Goal: Complete application form

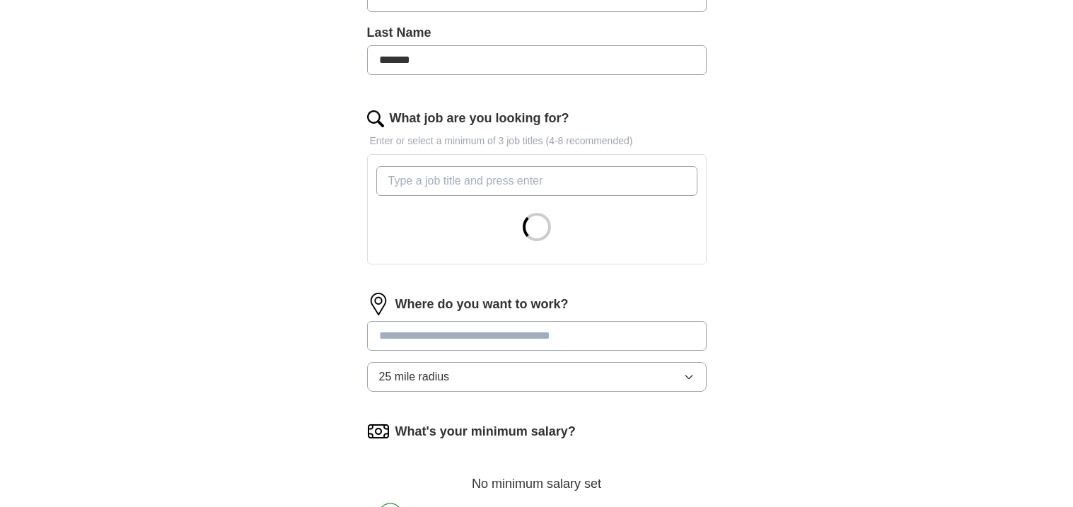
scroll to position [367, 0]
click at [417, 175] on input "What job are you looking for?" at bounding box center [536, 180] width 321 height 30
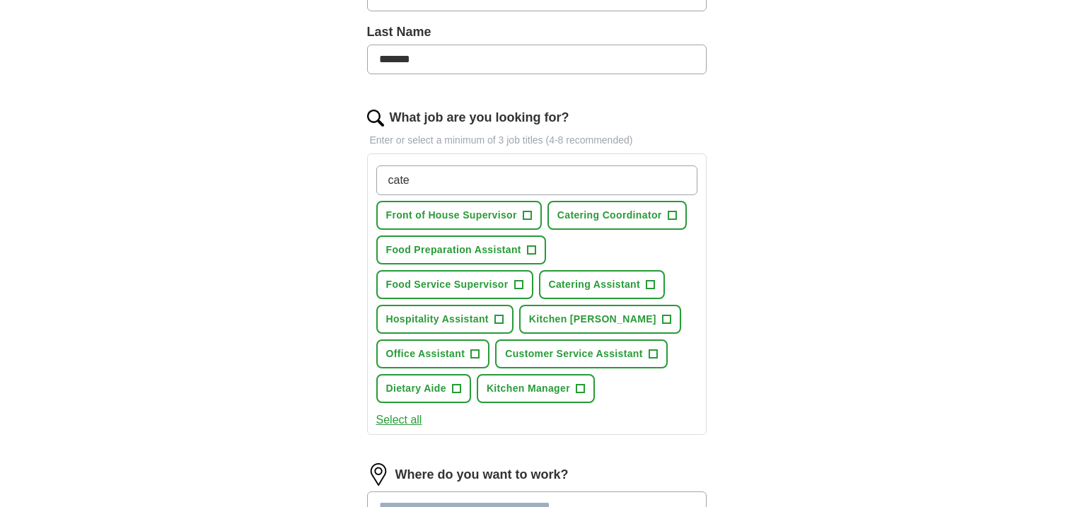
type input "cate"
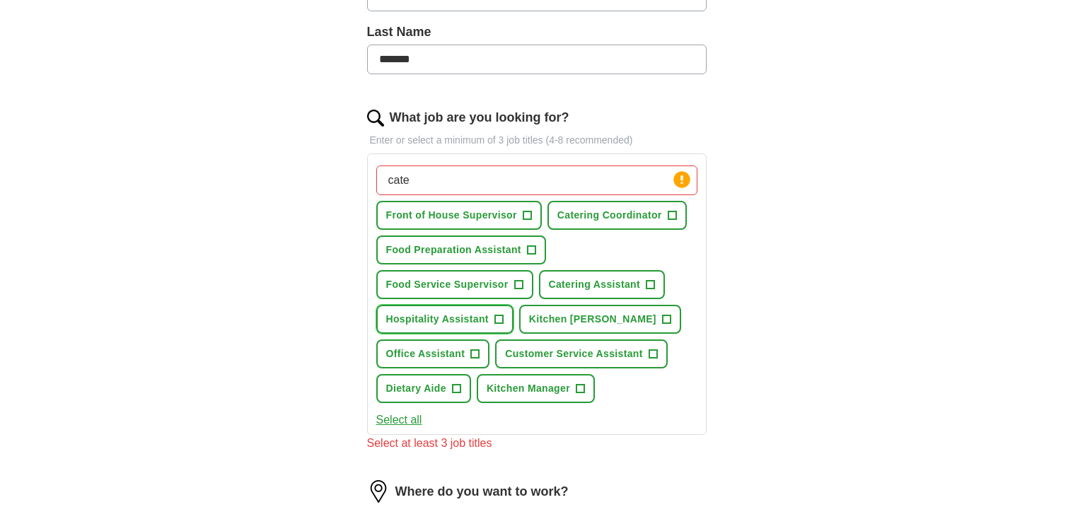
click at [497, 320] on span "+" at bounding box center [498, 319] width 8 height 11
click at [662, 314] on span "+" at bounding box center [666, 319] width 8 height 11
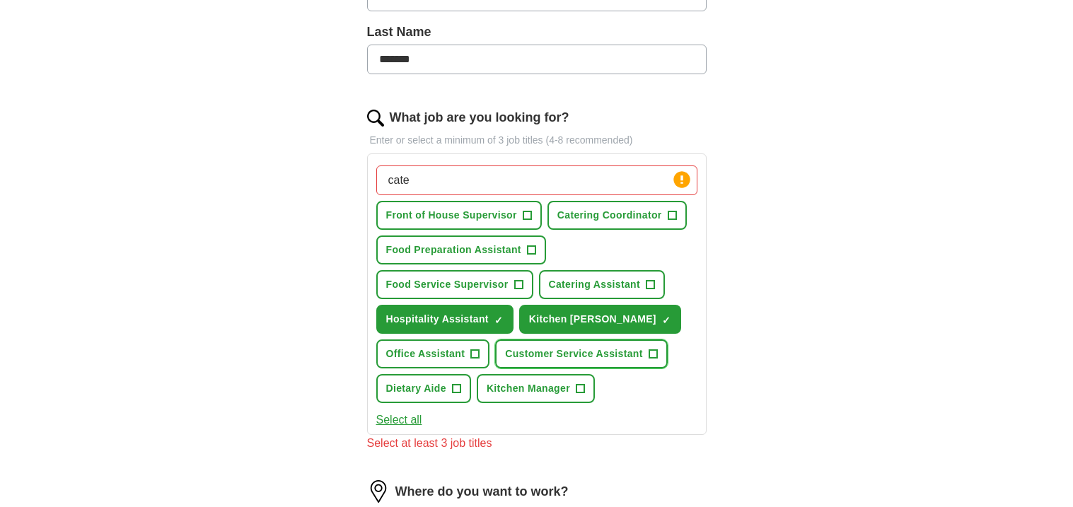
click at [655, 350] on button "Customer Service Assistant +" at bounding box center [581, 353] width 173 height 29
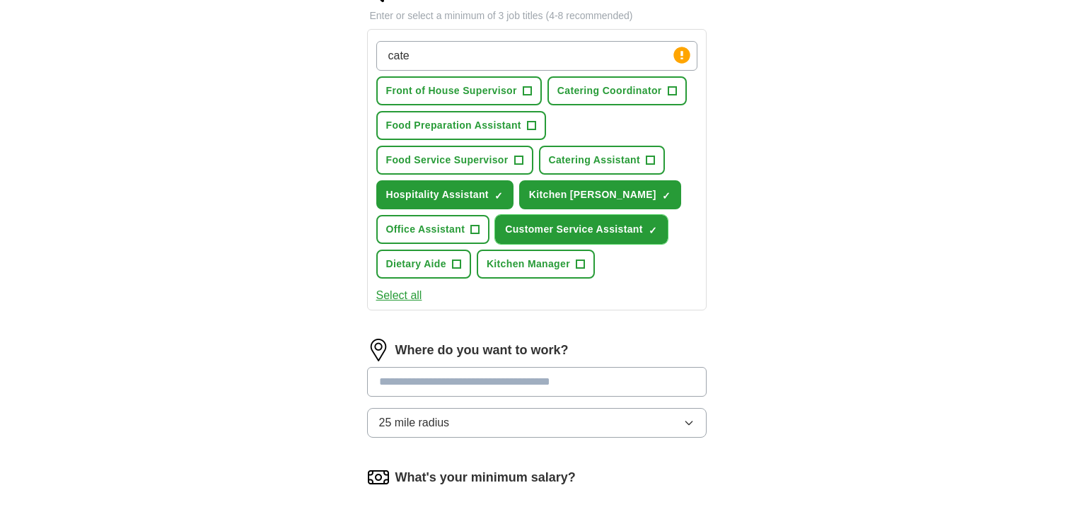
scroll to position [489, 0]
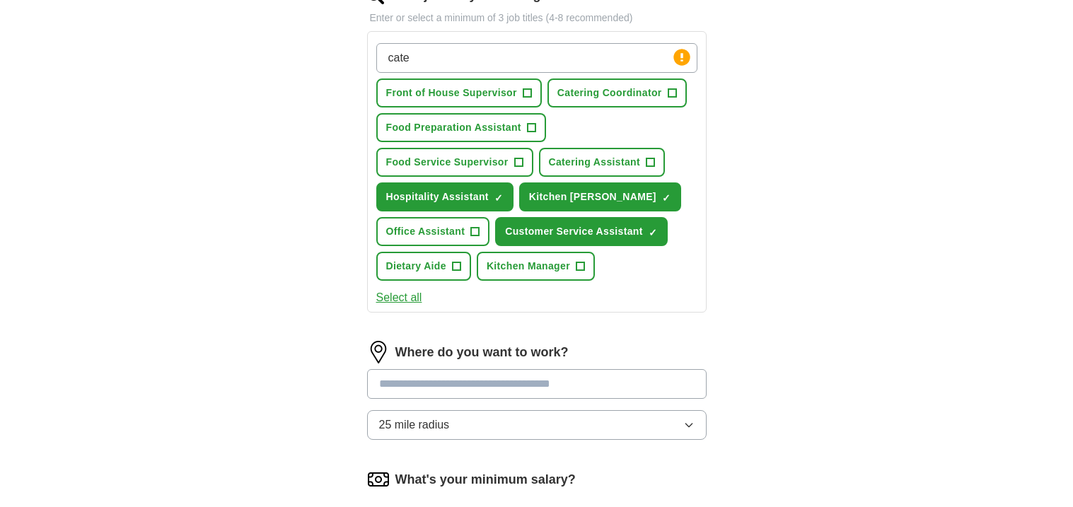
click at [580, 369] on input at bounding box center [536, 384] width 339 height 30
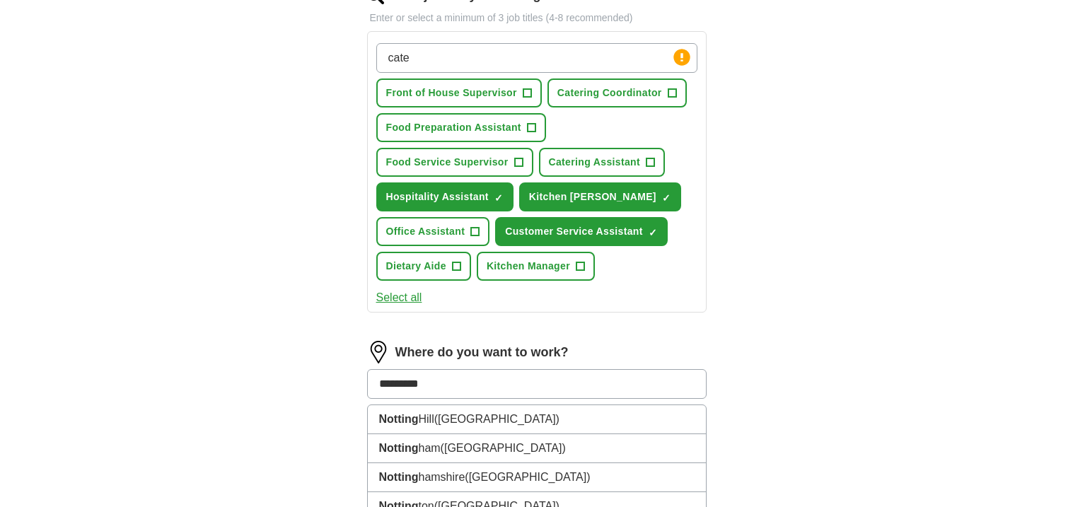
type input "**********"
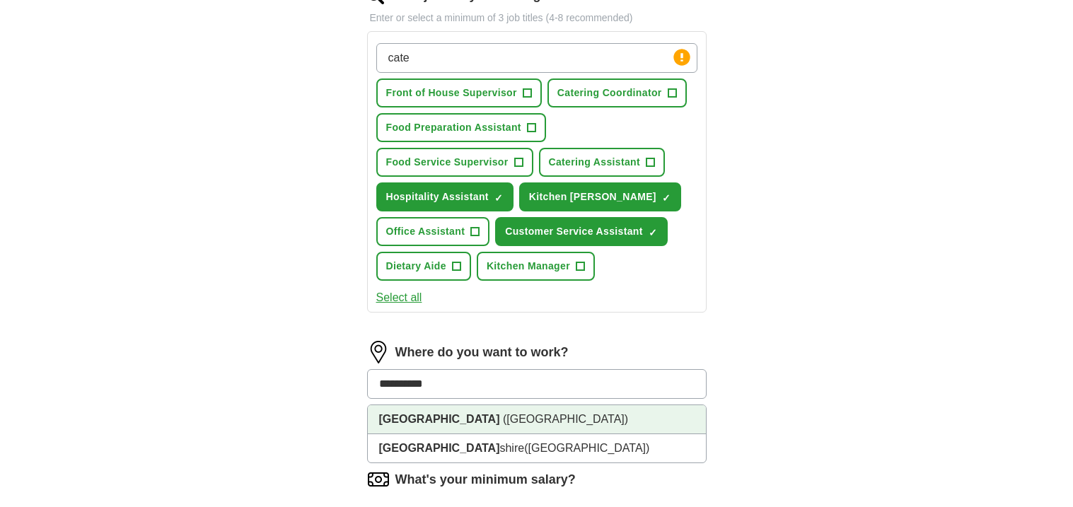
click at [619, 414] on li "[GEOGRAPHIC_DATA] ([GEOGRAPHIC_DATA])" at bounding box center [537, 419] width 338 height 29
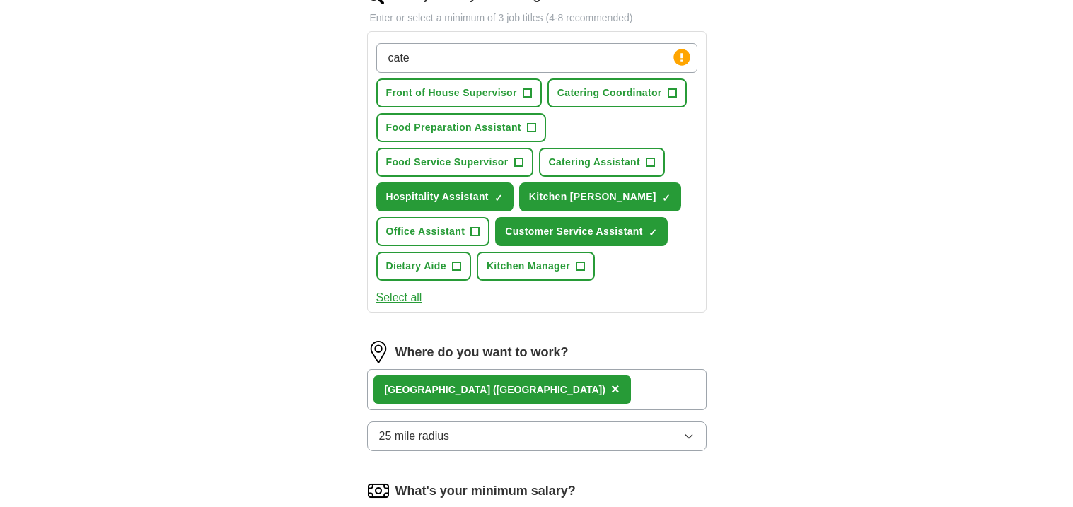
click at [603, 431] on button "25 mile radius" at bounding box center [536, 436] width 339 height 30
click at [554, 489] on div "5 mile radius" at bounding box center [536, 497] width 315 height 17
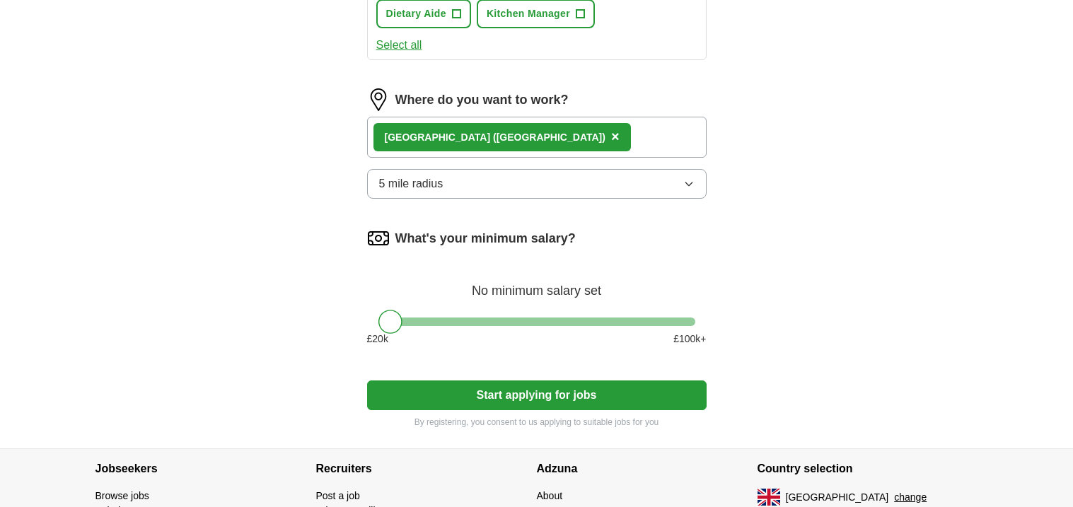
scroll to position [744, 0]
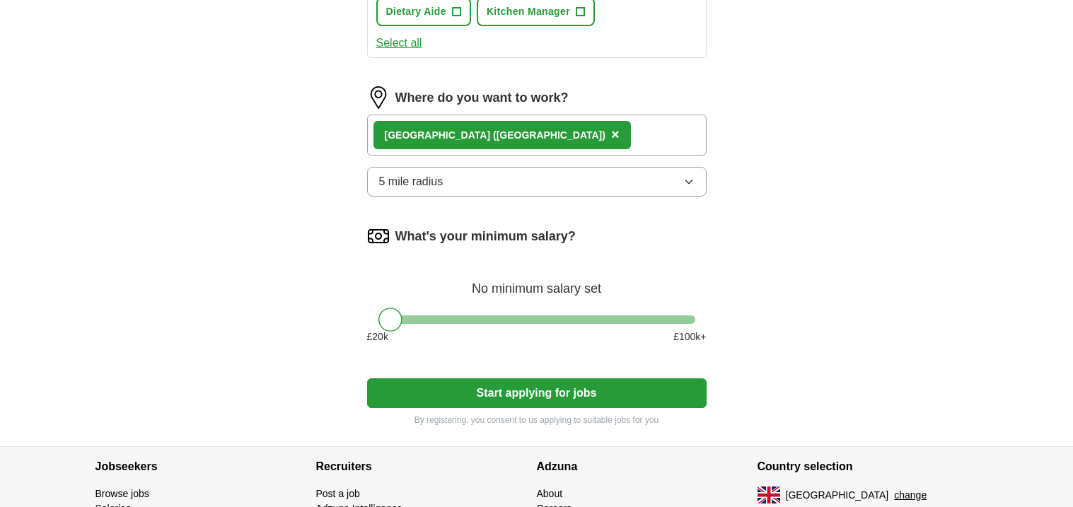
click at [403, 315] on div at bounding box center [536, 319] width 317 height 8
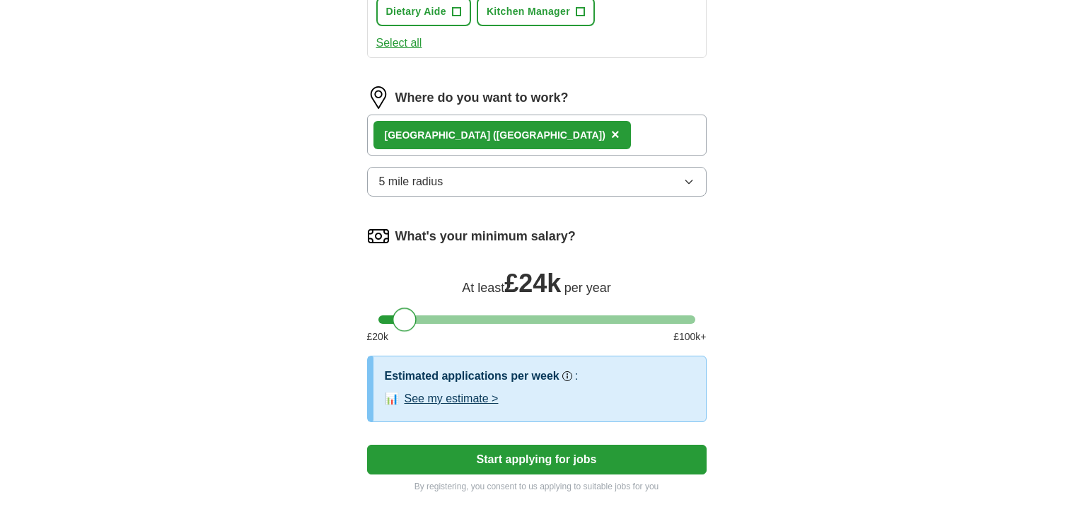
click at [414, 312] on div at bounding box center [404, 320] width 24 height 24
click at [419, 313] on div at bounding box center [408, 320] width 24 height 24
click at [458, 457] on button "Start applying for jobs" at bounding box center [536, 460] width 339 height 30
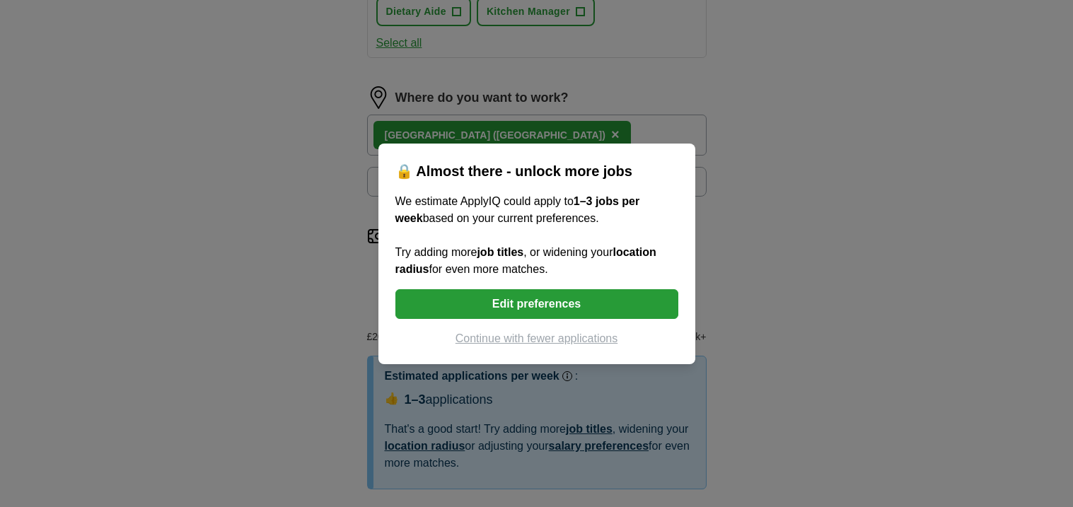
click at [499, 306] on button "Edit preferences" at bounding box center [536, 304] width 283 height 30
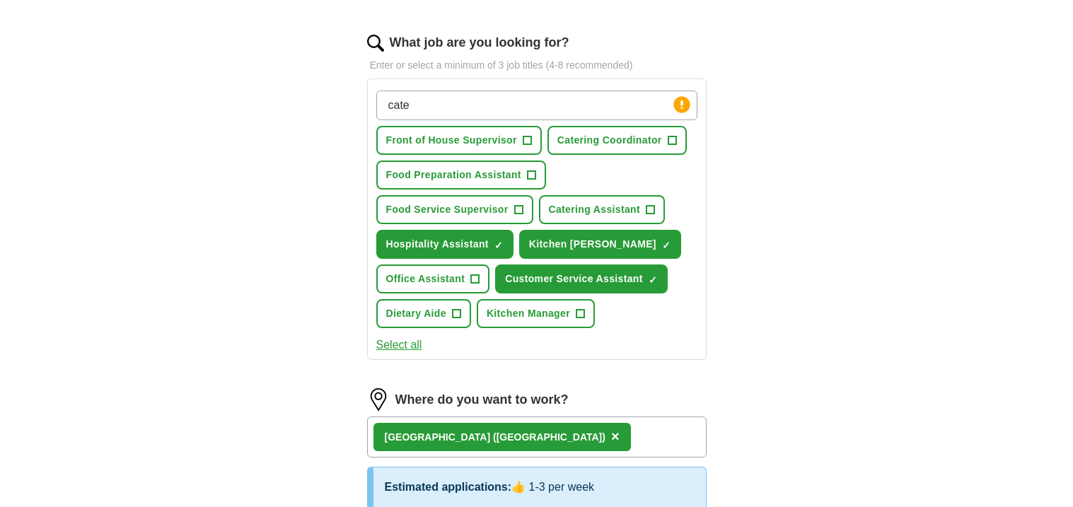
scroll to position [380, 0]
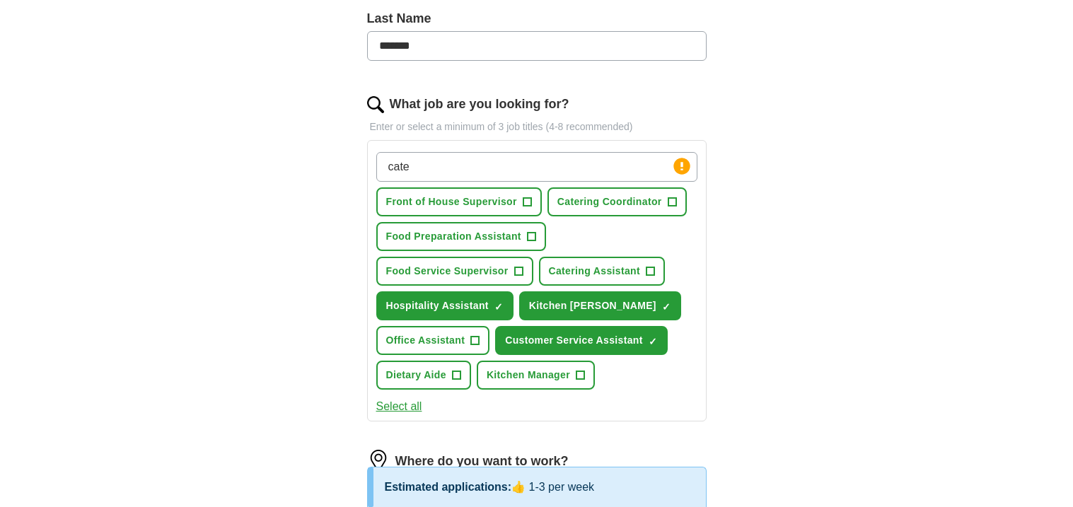
click at [507, 173] on input "cate" at bounding box center [536, 167] width 321 height 30
type input "c"
type input "retail"
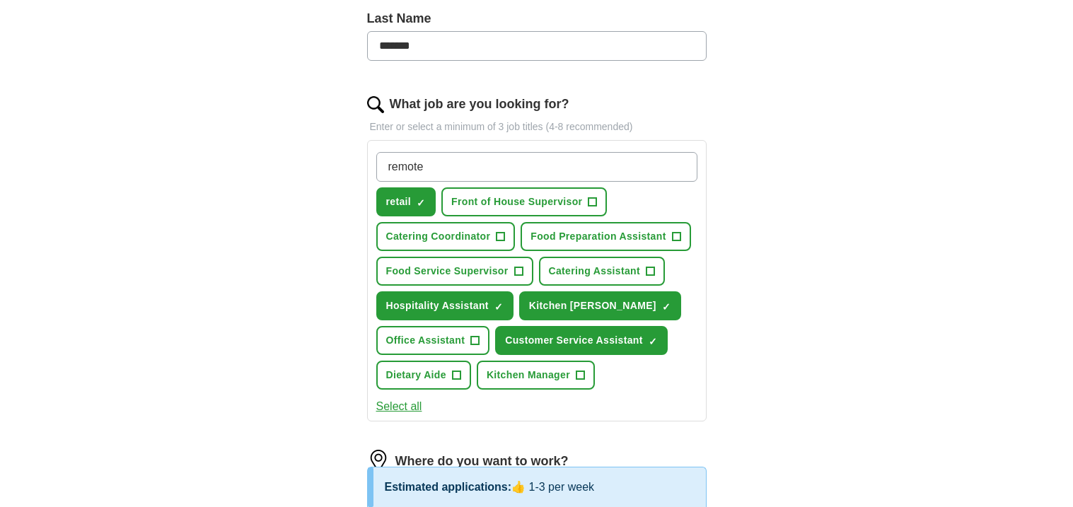
type input "remote"
type input "cleaning"
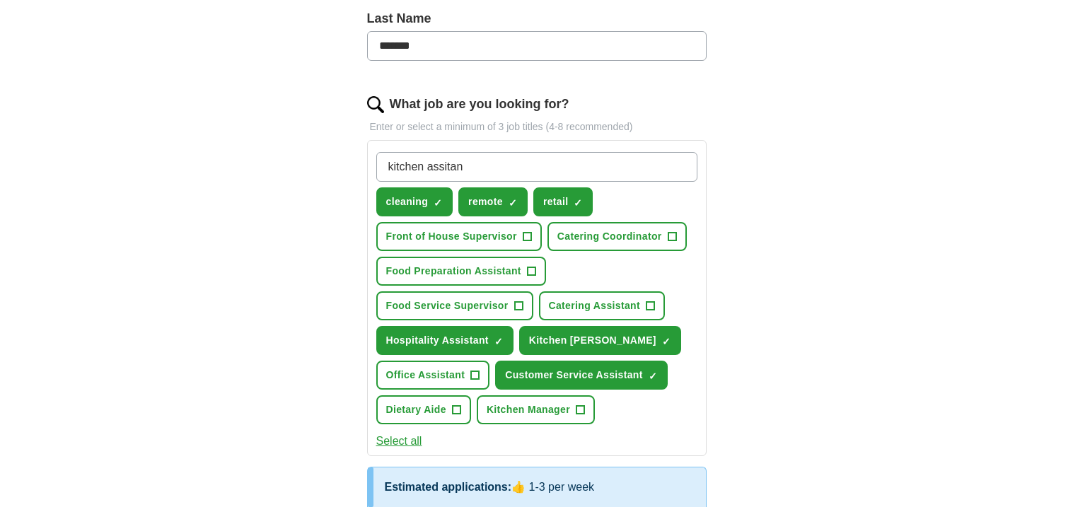
type input "kitchen assitant"
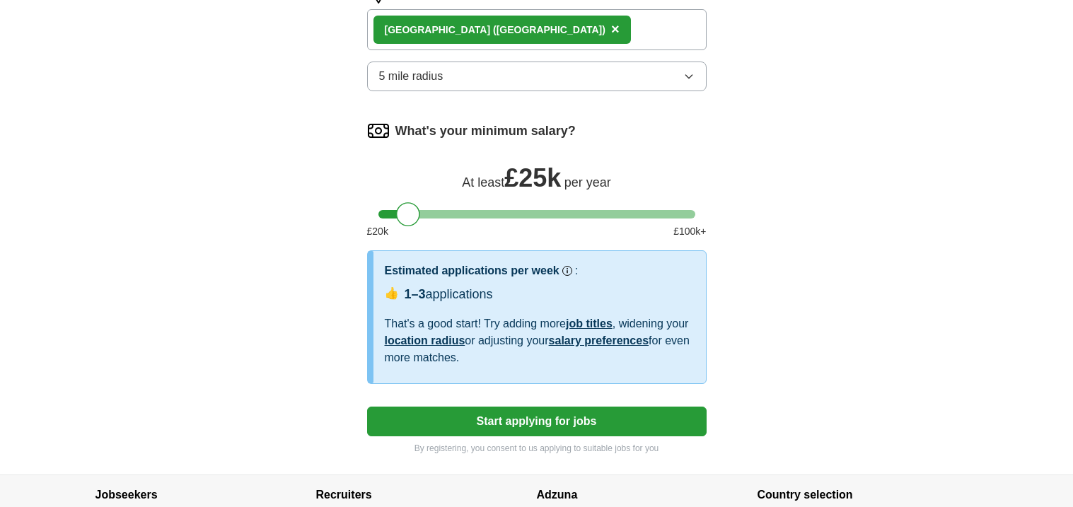
scroll to position [886, 0]
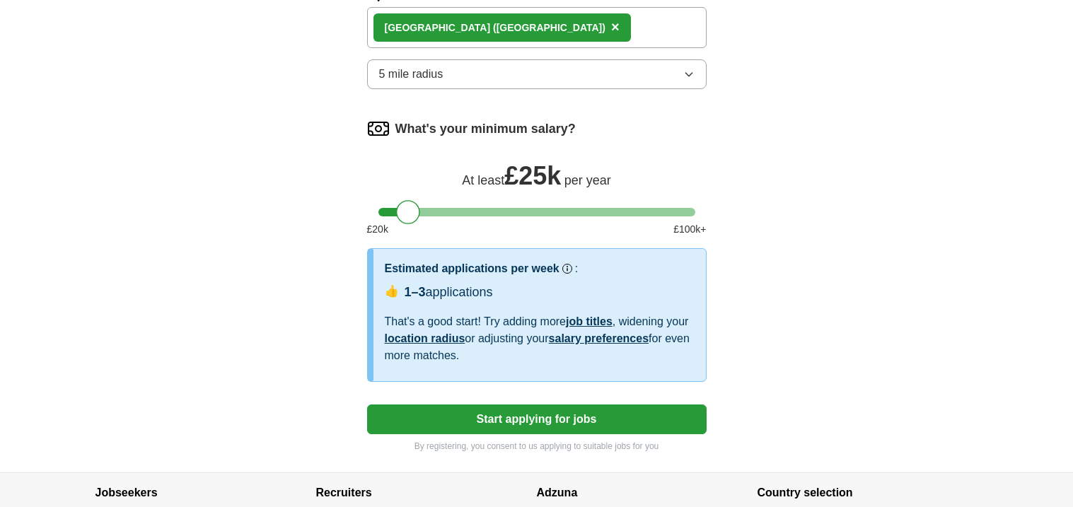
click at [568, 414] on button "Start applying for jobs" at bounding box center [536, 419] width 339 height 30
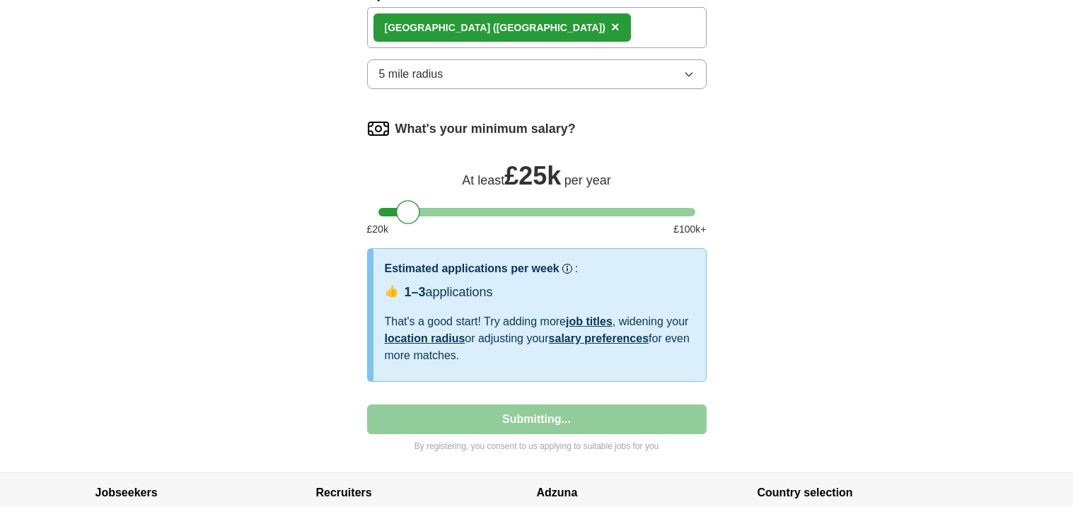
select select "**"
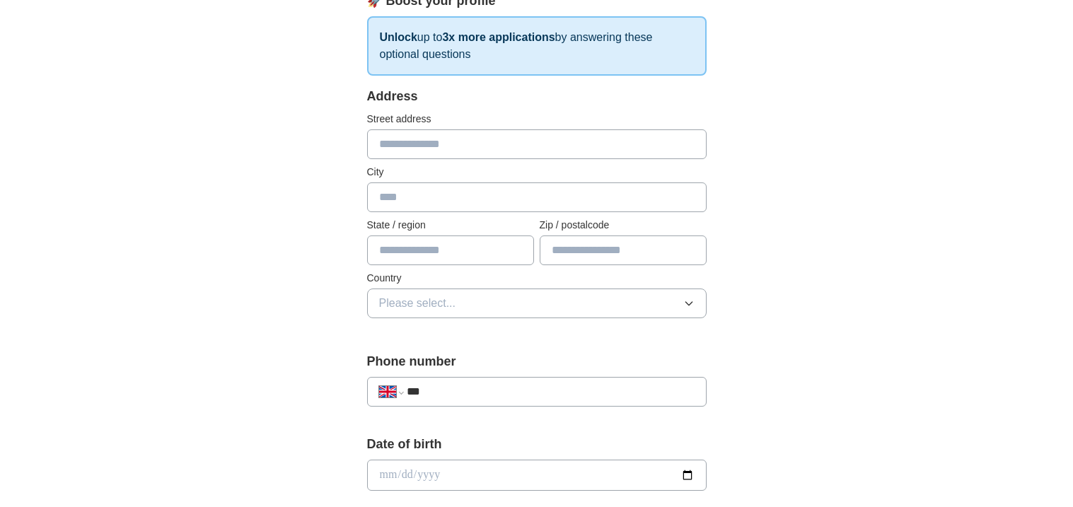
scroll to position [0, 0]
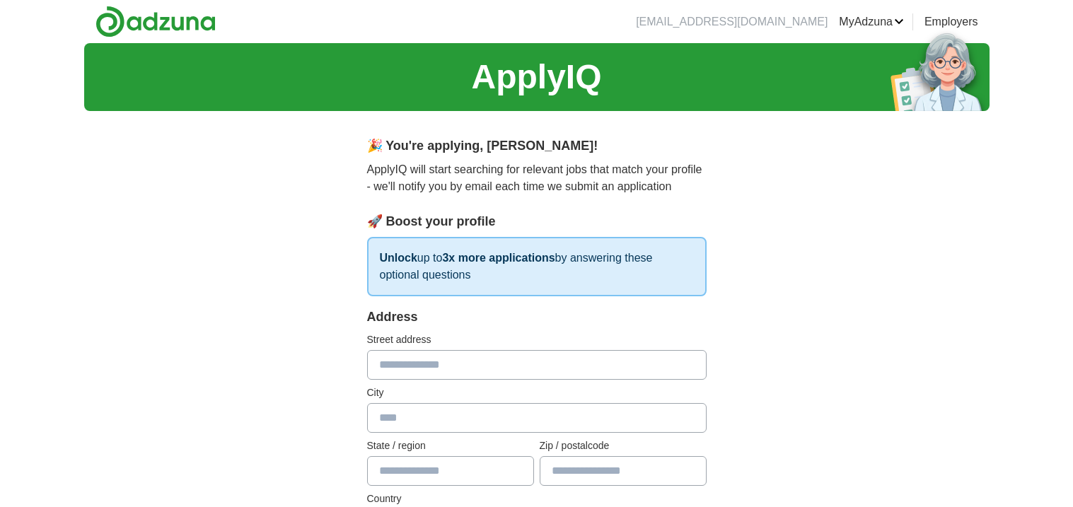
click at [428, 361] on input "text" at bounding box center [536, 365] width 339 height 30
type input "**********"
type input "*******"
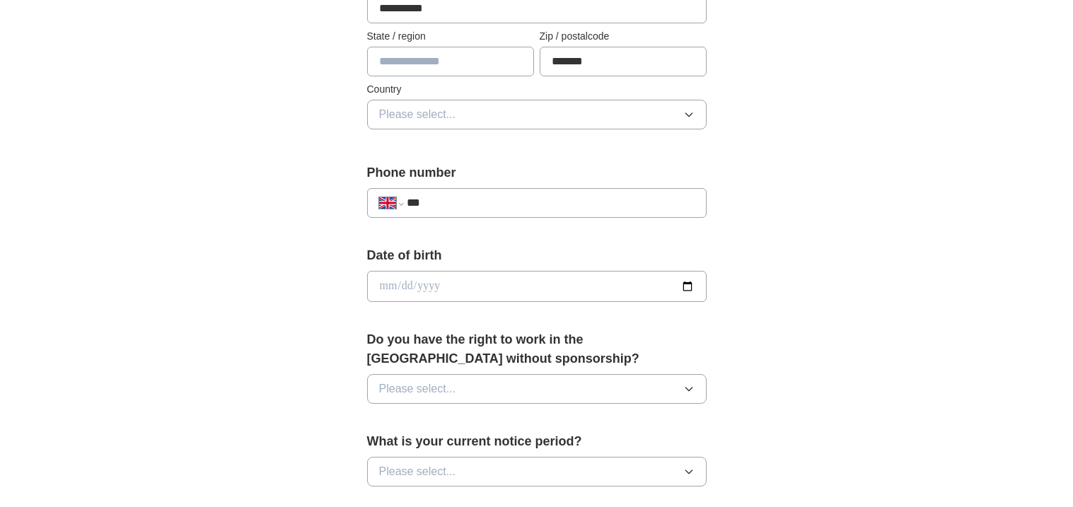
scroll to position [407, 0]
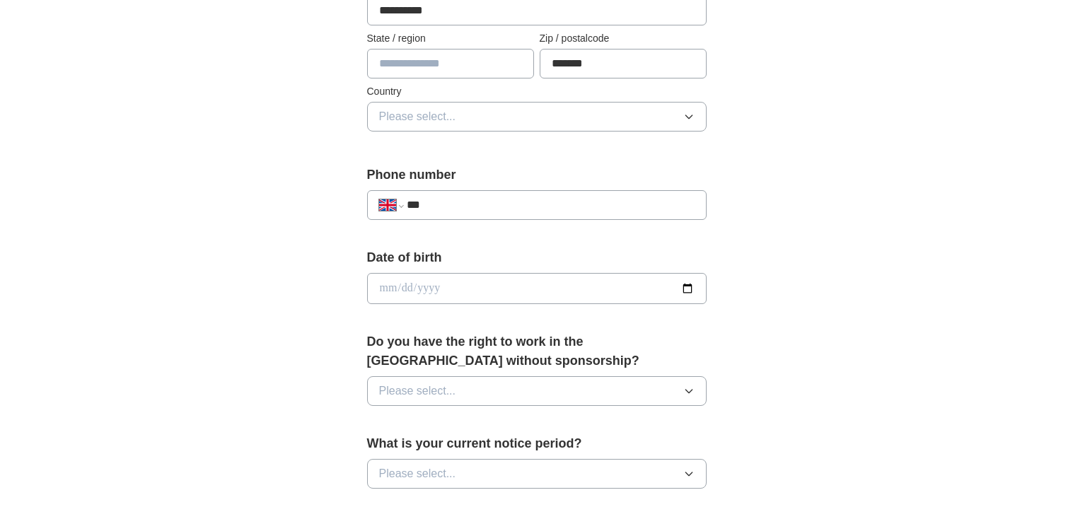
click at [501, 64] on input "text" at bounding box center [450, 64] width 167 height 30
type input "**********"
click at [447, 117] on span "Please select..." at bounding box center [417, 116] width 77 height 17
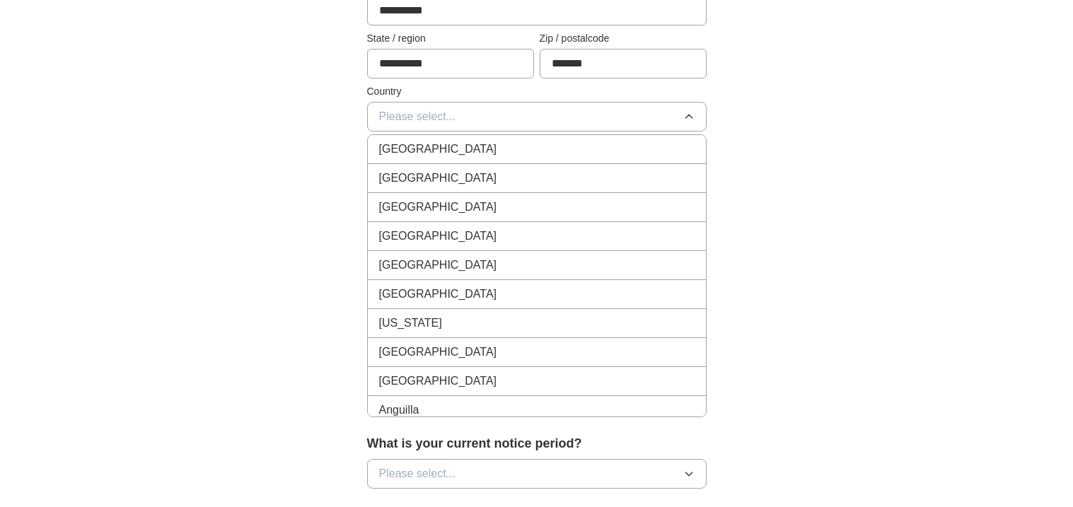
click at [445, 150] on span "[GEOGRAPHIC_DATA]" at bounding box center [438, 149] width 118 height 17
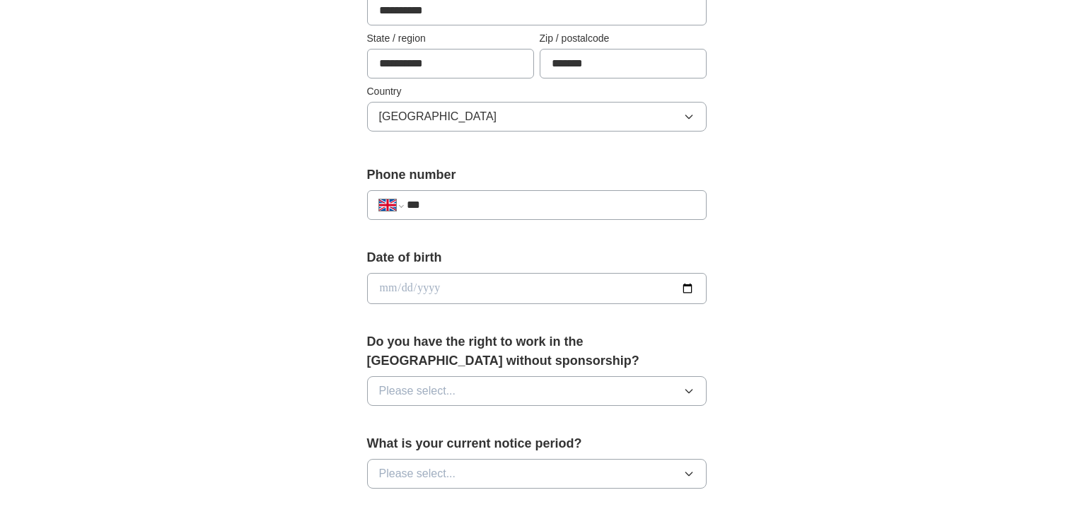
click at [438, 199] on input "***" at bounding box center [550, 205] width 287 height 17
type input "**********"
click at [442, 283] on input "date" at bounding box center [536, 288] width 339 height 31
click at [379, 284] on input "date" at bounding box center [536, 288] width 339 height 31
type input "**********"
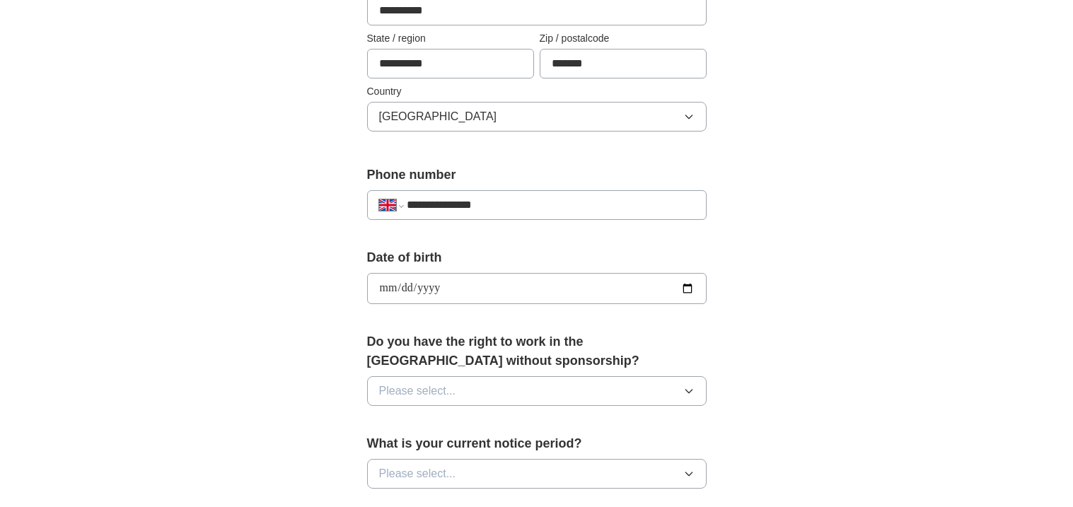
click at [389, 397] on span "Please select..." at bounding box center [417, 390] width 77 height 17
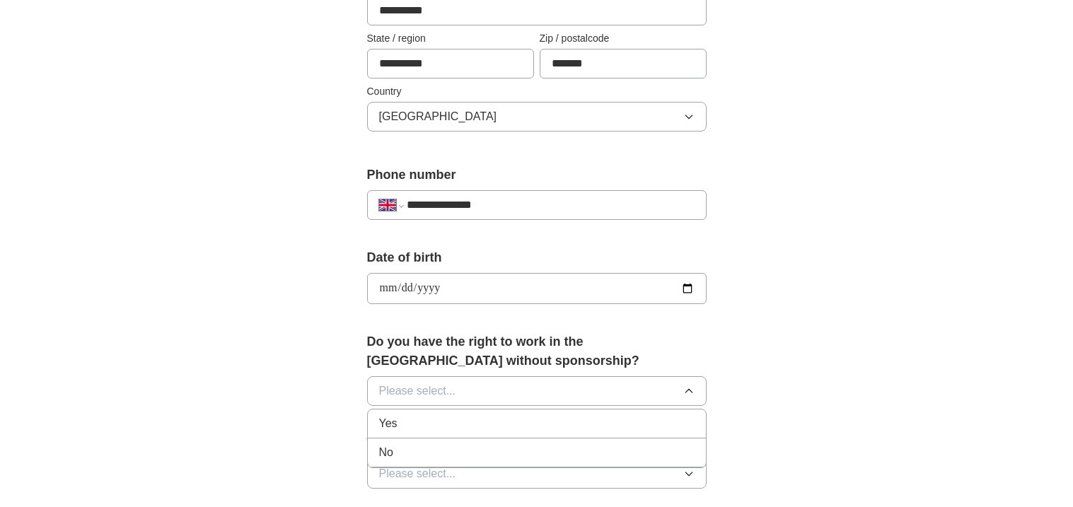
click at [423, 427] on div "Yes" at bounding box center [536, 423] width 315 height 17
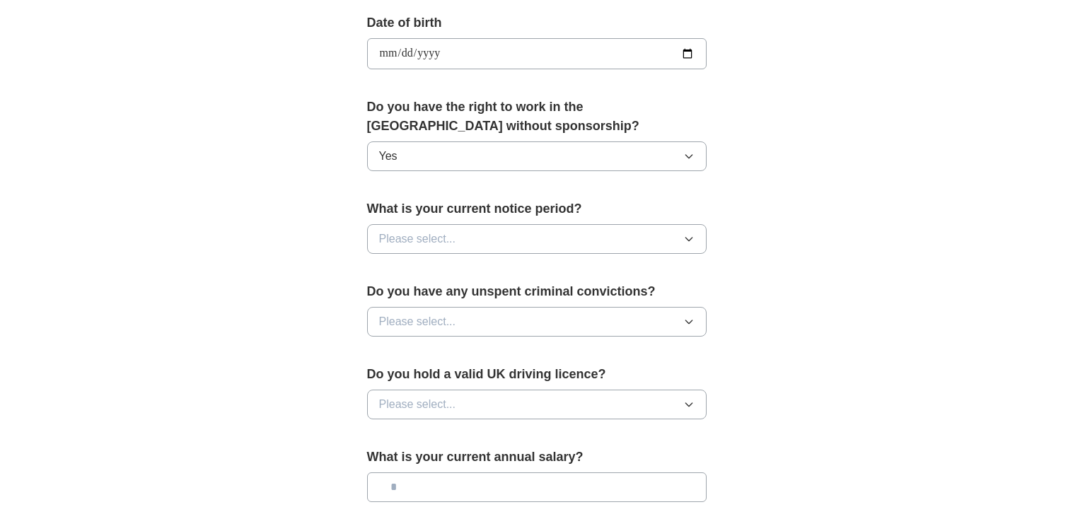
scroll to position [665, 0]
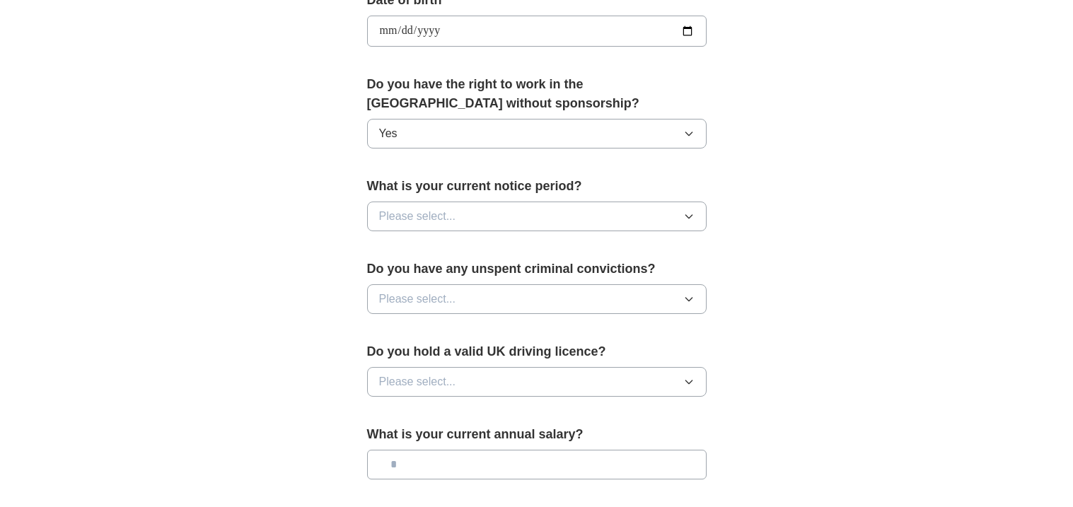
click at [651, 214] on button "Please select..." at bounding box center [536, 216] width 339 height 30
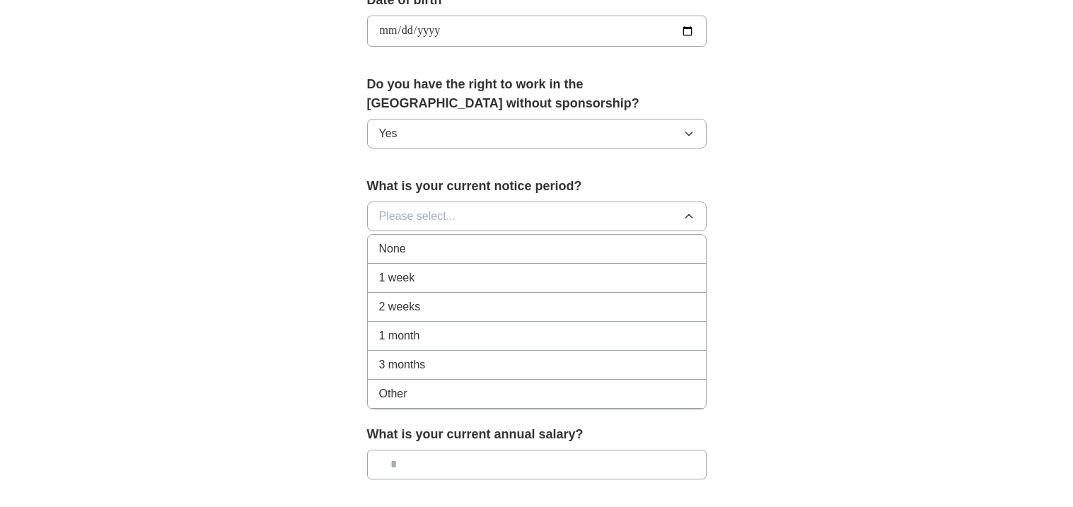
click at [537, 280] on div "1 week" at bounding box center [536, 277] width 315 height 17
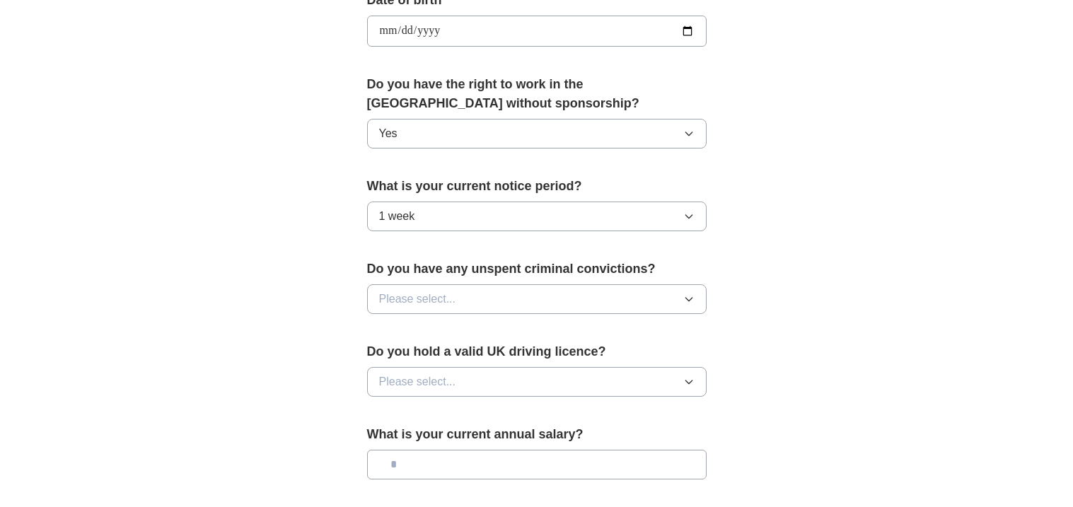
click at [481, 291] on button "Please select..." at bounding box center [536, 299] width 339 height 30
click at [449, 370] on li "No" at bounding box center [537, 360] width 338 height 29
click at [460, 381] on button "Please select..." at bounding box center [536, 382] width 339 height 30
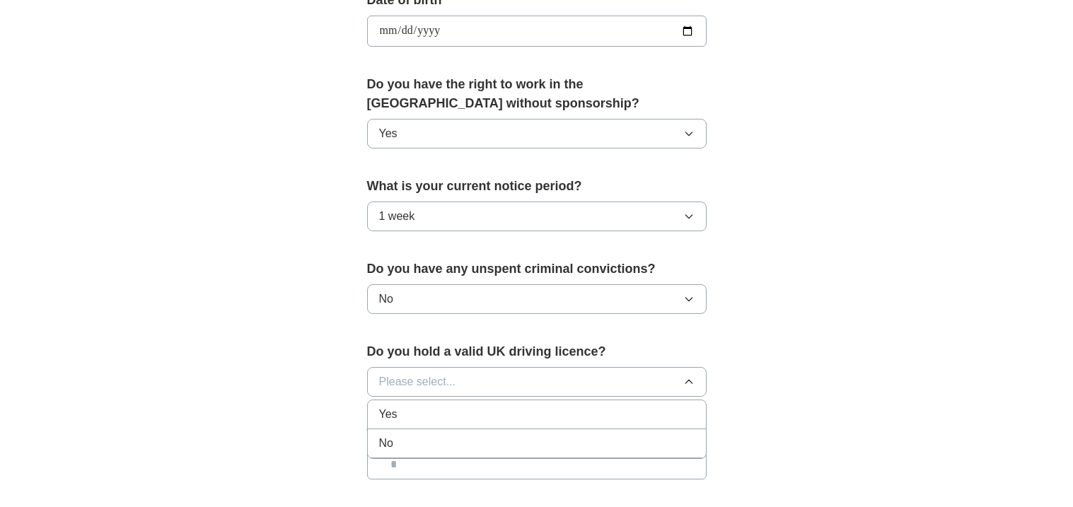
click at [464, 440] on div "No" at bounding box center [536, 443] width 315 height 17
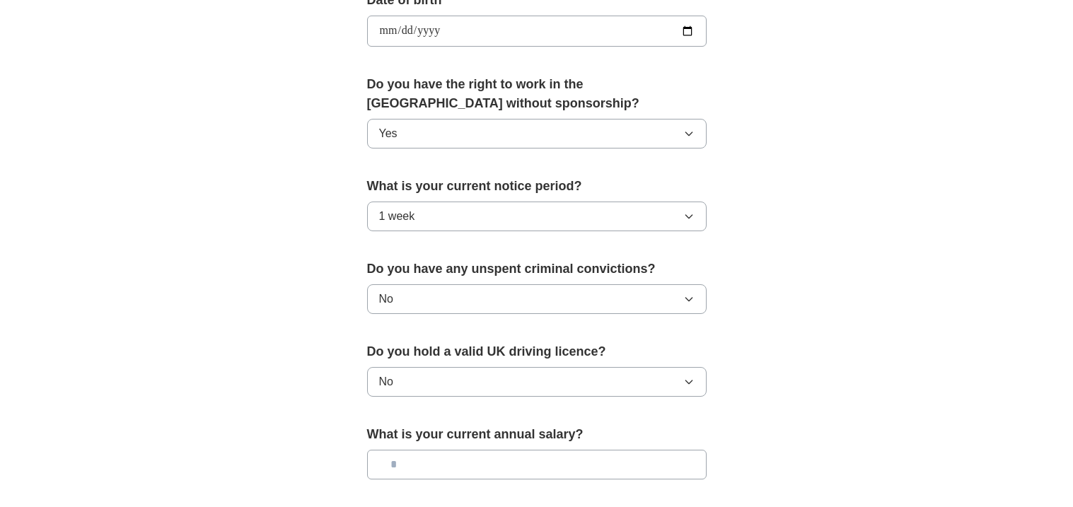
click at [542, 469] on input "text" at bounding box center [536, 465] width 339 height 30
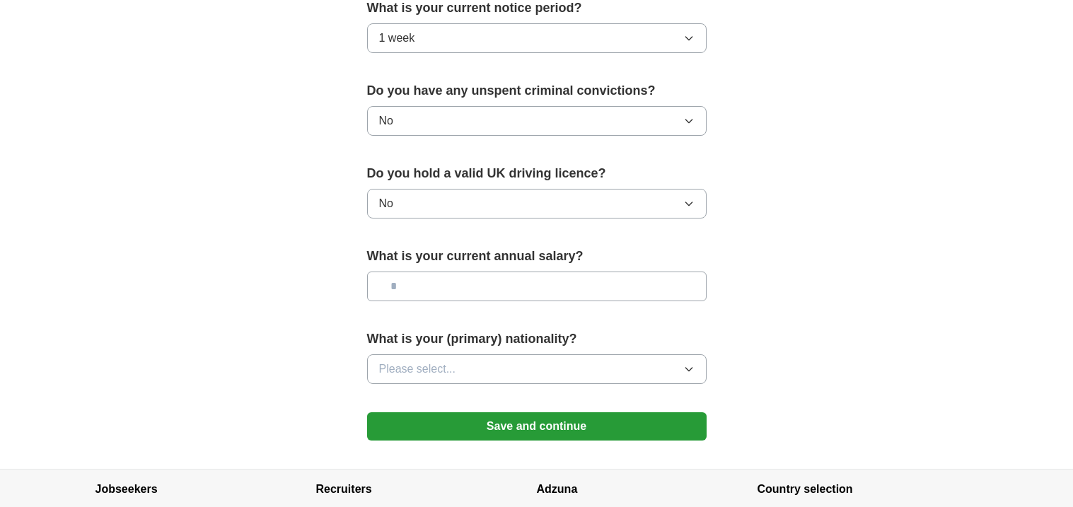
scroll to position [882, 0]
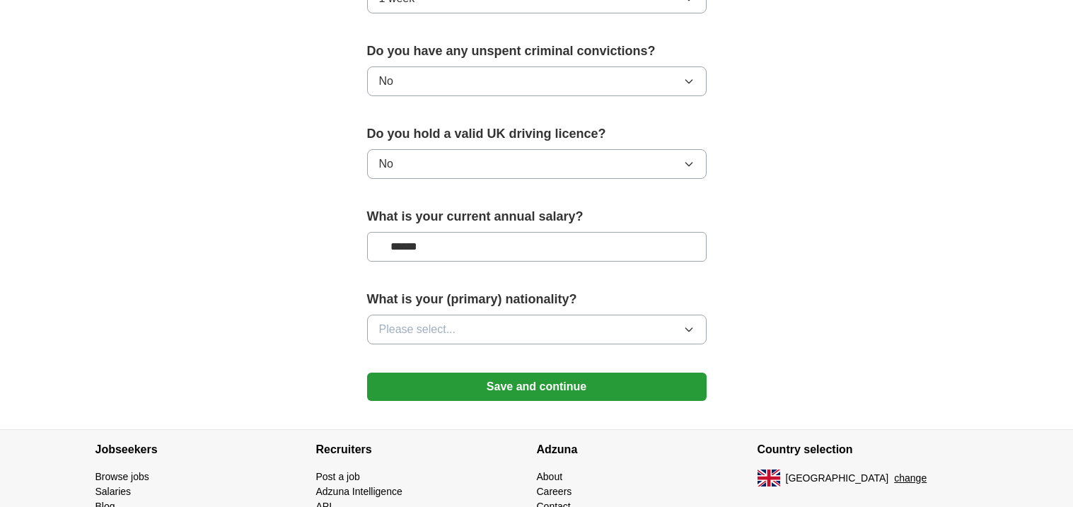
type input "******"
click at [611, 328] on button "Please select..." at bounding box center [536, 330] width 339 height 30
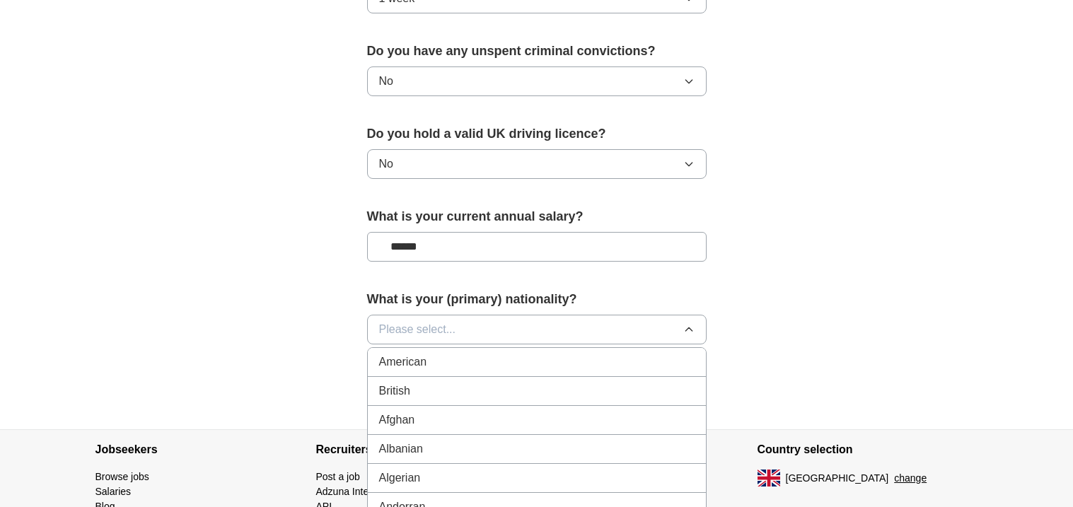
click at [479, 402] on li "British" at bounding box center [537, 391] width 338 height 29
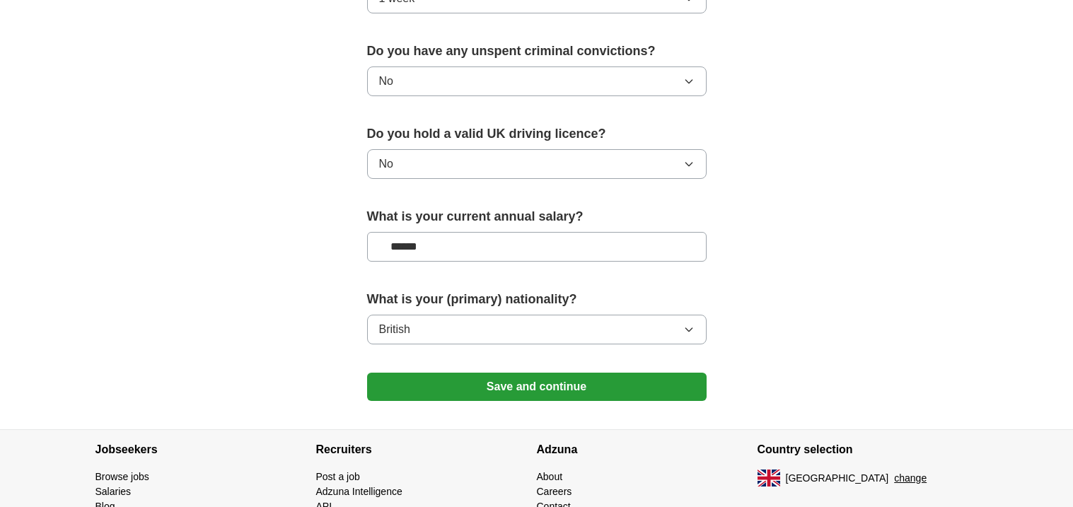
click at [563, 325] on button "British" at bounding box center [536, 330] width 339 height 30
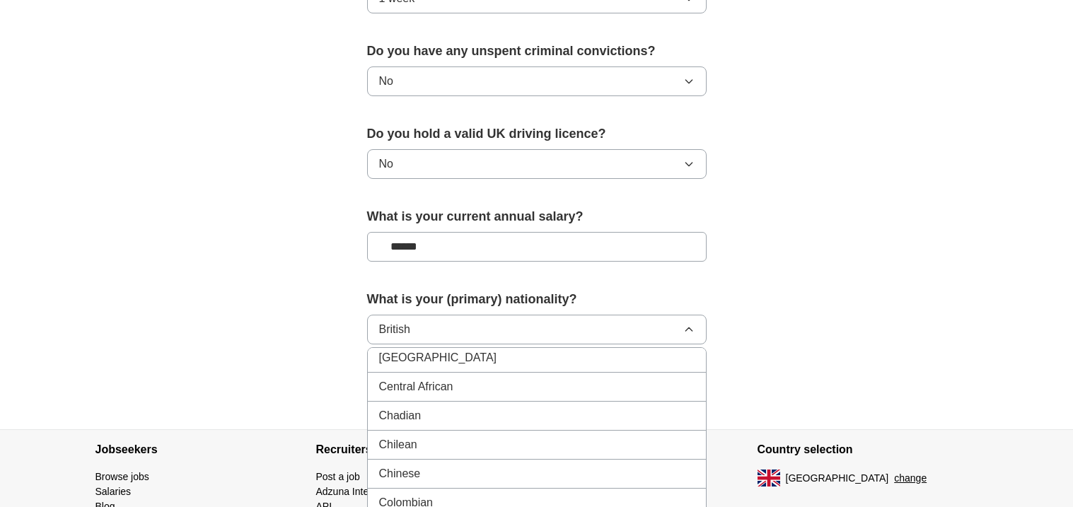
scroll to position [0, 0]
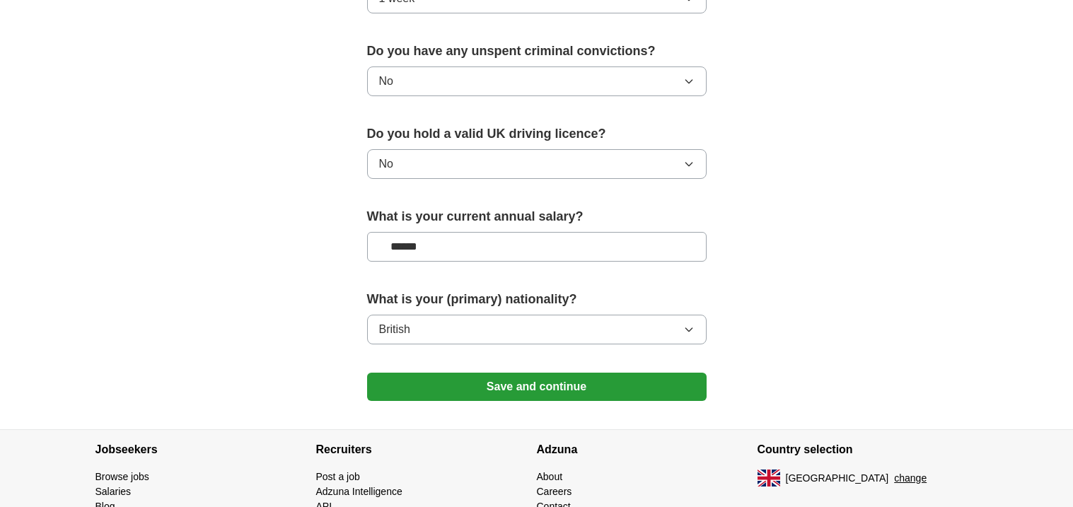
click at [641, 387] on button "Save and continue" at bounding box center [536, 387] width 339 height 28
